Goal: Go to known website: Access a specific website the user already knows

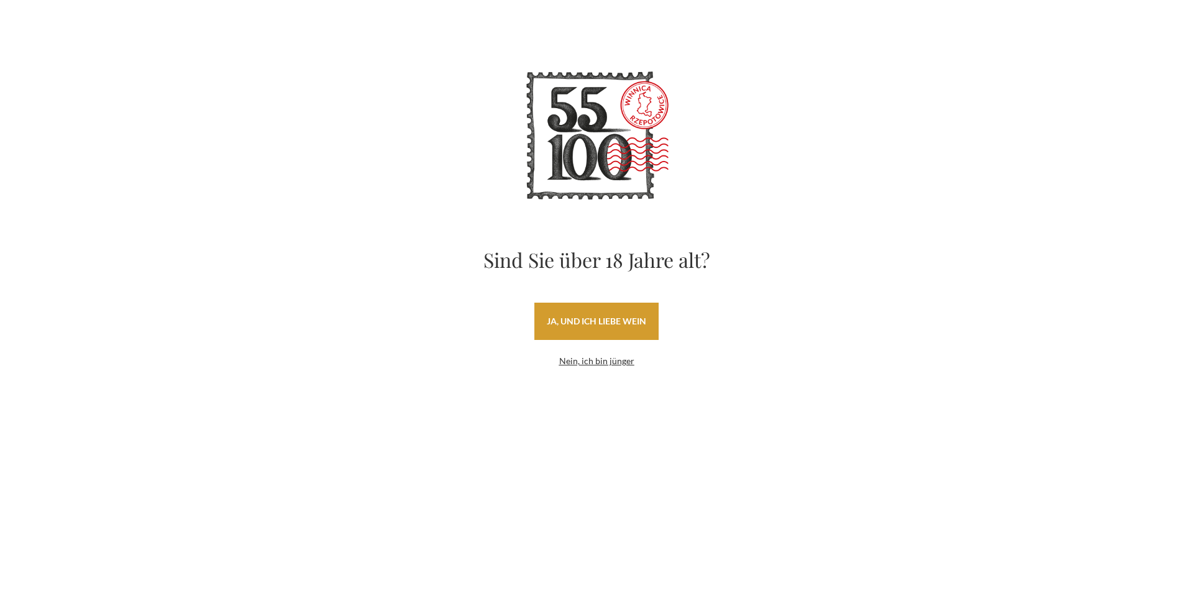
click at [609, 322] on font "ja, und ich liebe Wein" at bounding box center [596, 321] width 99 height 11
